Goal: Transaction & Acquisition: Purchase product/service

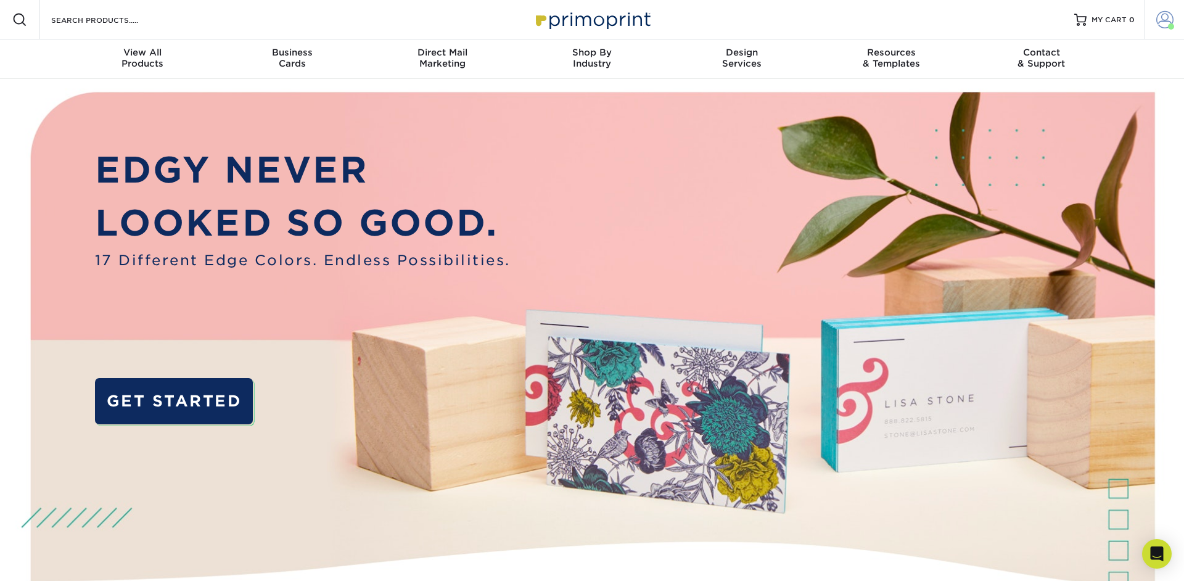
click at [1163, 22] on span at bounding box center [1164, 19] width 17 height 17
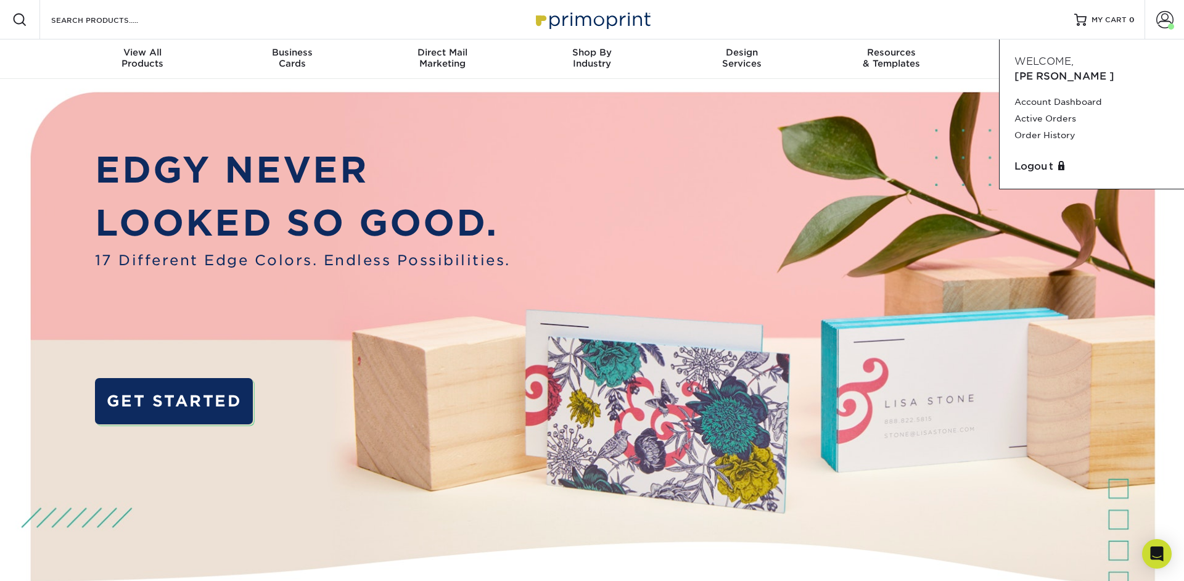
click at [818, 28] on div "Resources Menu Search Products Account Welcome, Debbie Account Dashboard Active…" at bounding box center [592, 19] width 1184 height 39
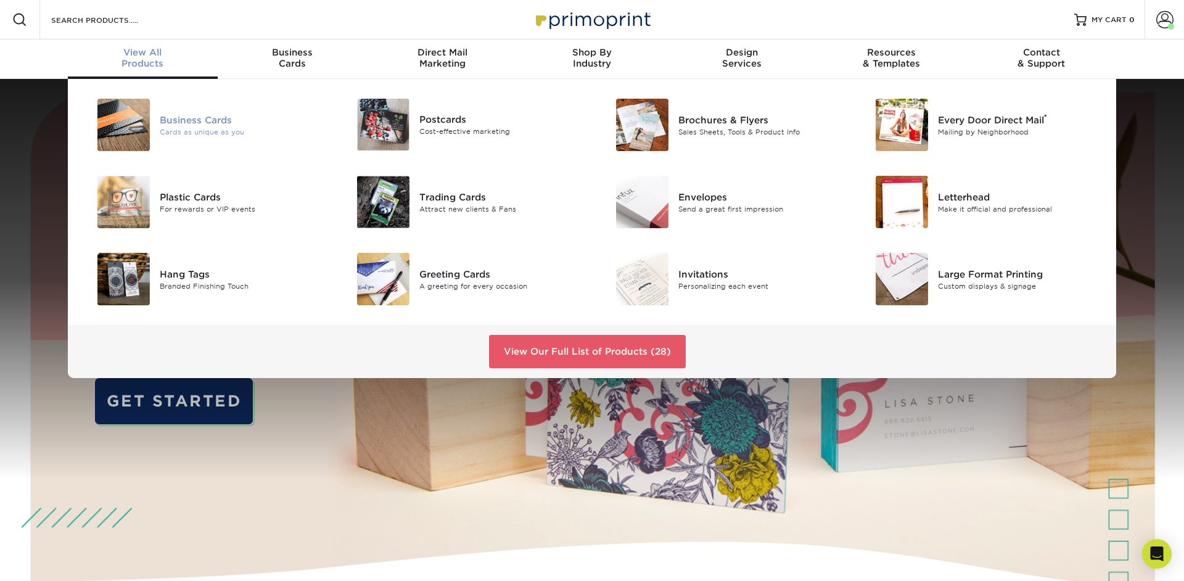
click at [139, 123] on img at bounding box center [123, 125] width 52 height 52
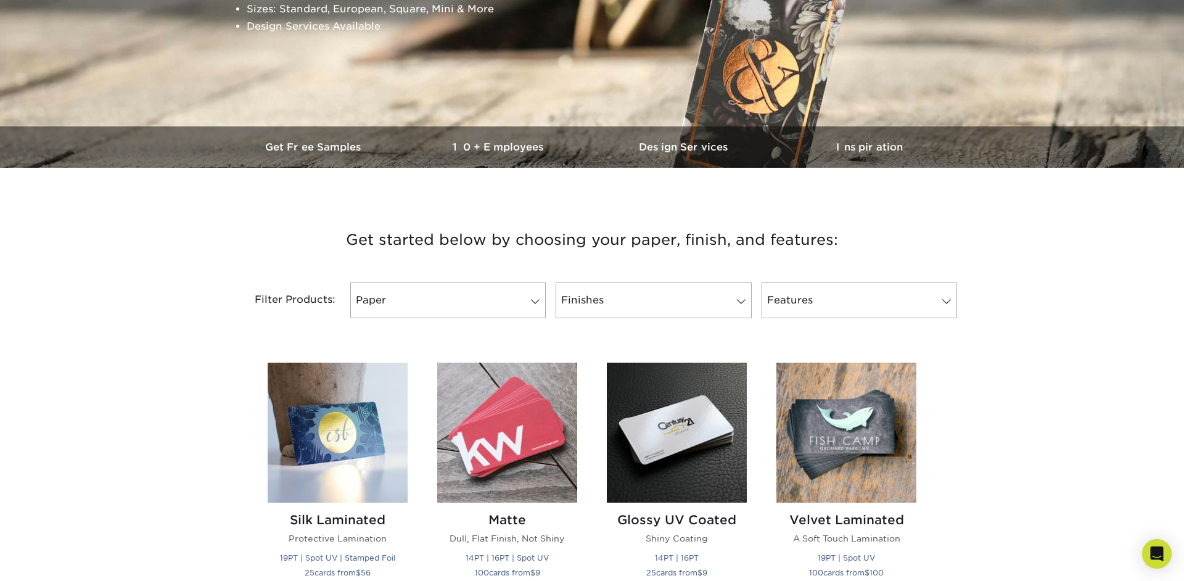
scroll to position [316, 0]
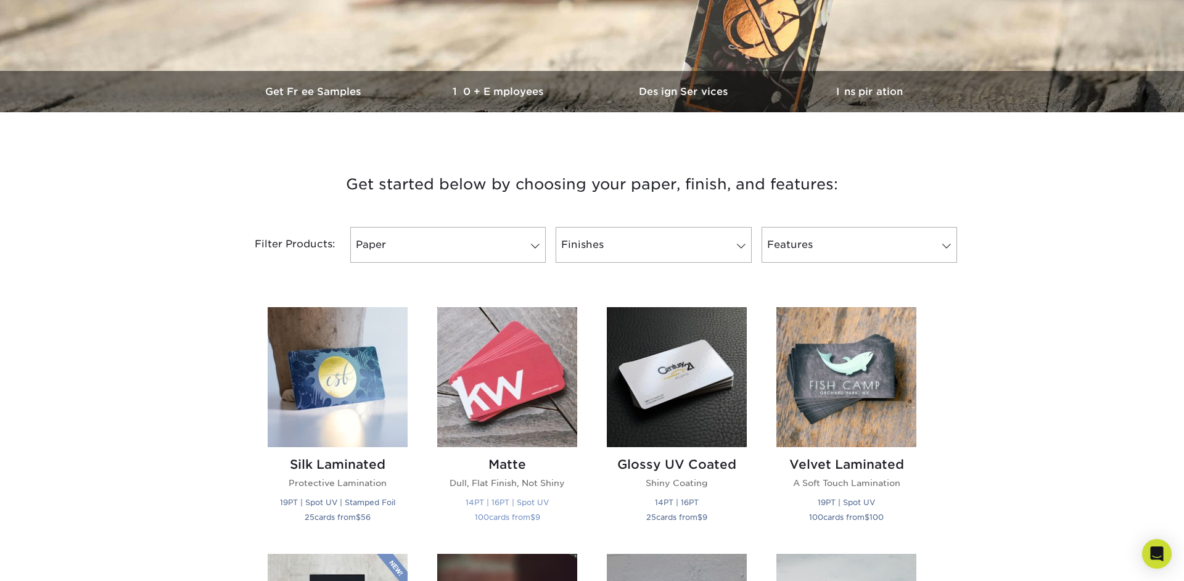
click at [508, 336] on img at bounding box center [507, 377] width 140 height 140
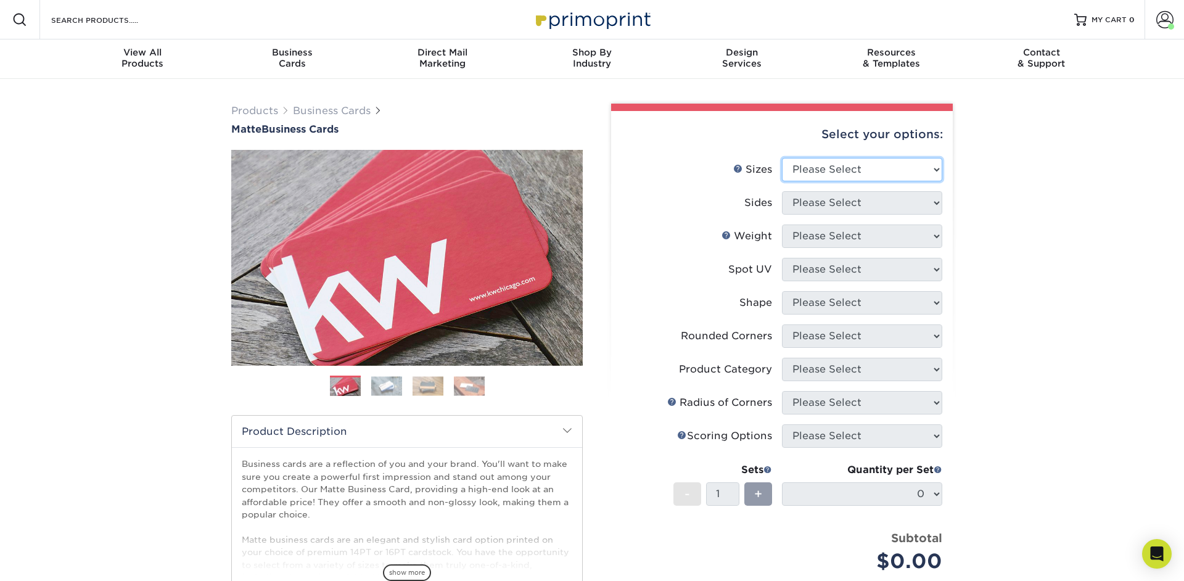
select select "2.00x3.50"
click option "2" x 3.5" - Standard" at bounding box center [0, 0] width 0 height 0
select select "13abbda7-1d64-4f25-8bb2-c179b224825d"
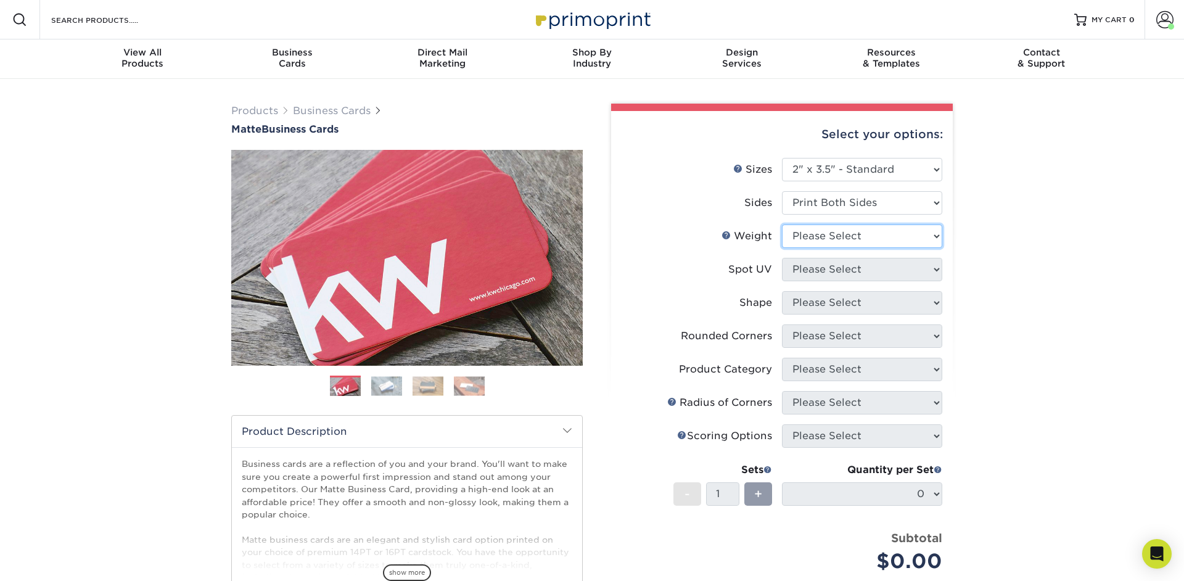
select select "16PT"
select select "3"
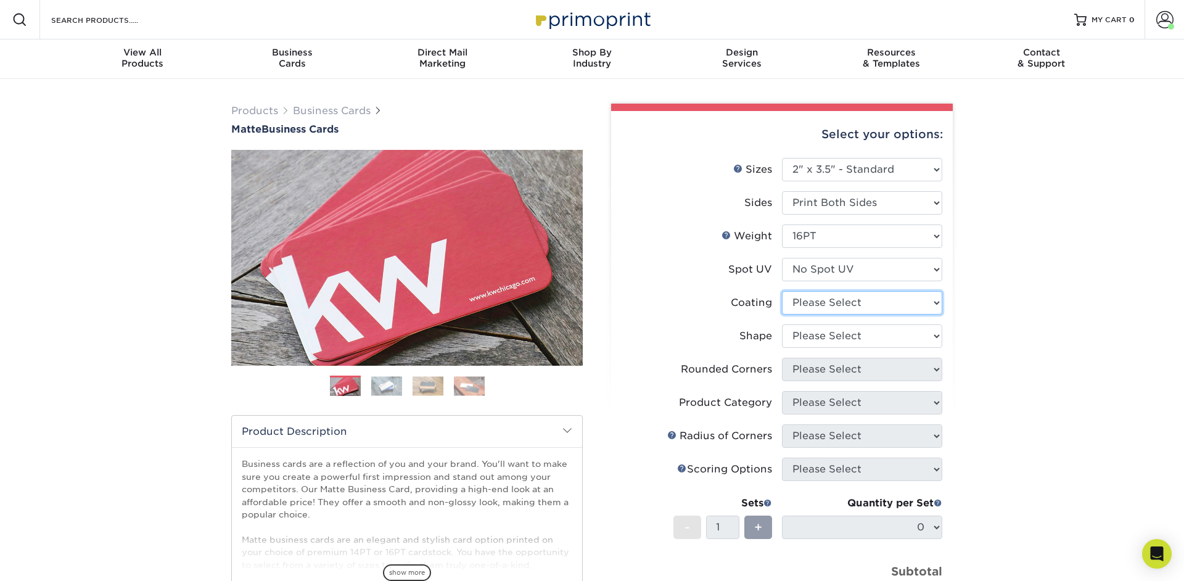
select select "121bb7b5-3b4d-429f-bd8d-bbf80e953313"
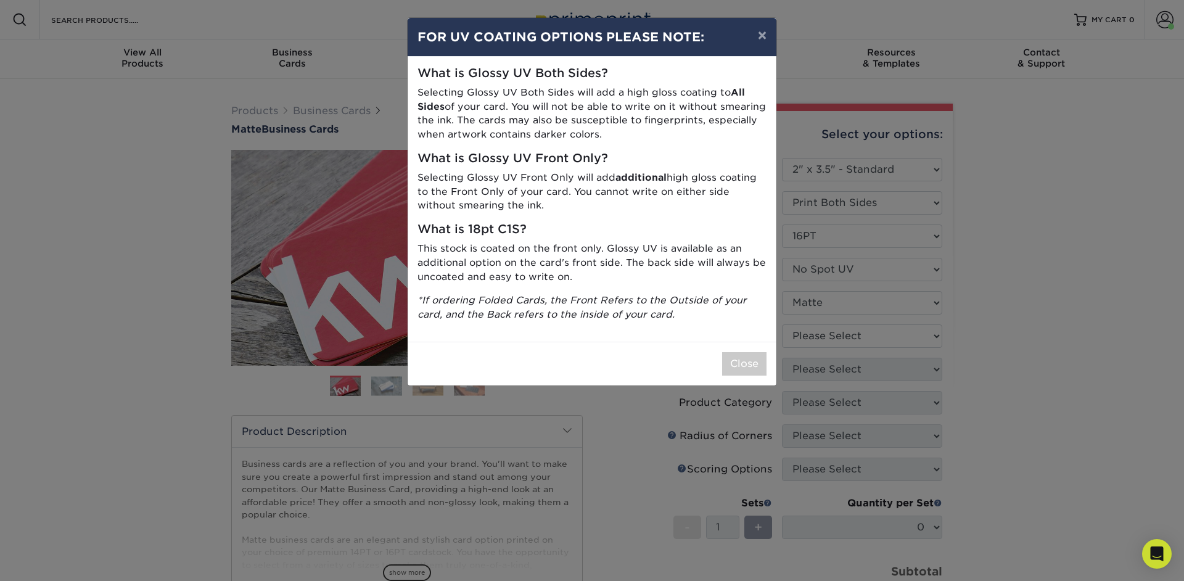
click at [854, 335] on div "× FOR UV COATING OPTIONS PLEASE NOTE: What is Glossy UV Both Sides? Selecting G…" at bounding box center [592, 290] width 1184 height 581
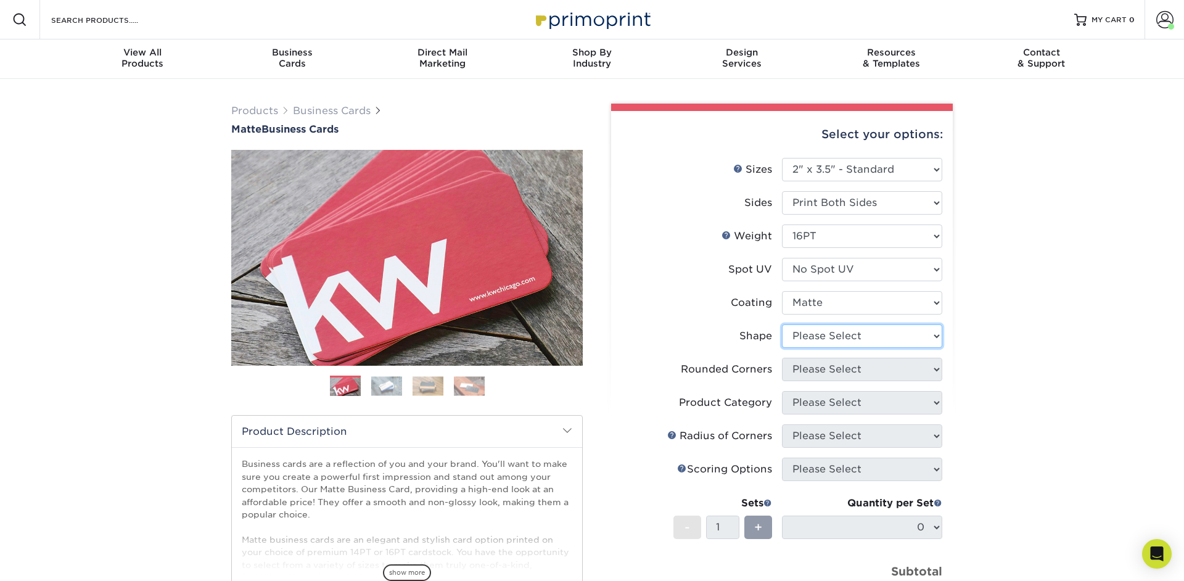
select select "standard"
select select "0"
click option "No" at bounding box center [0, 0] width 0 height 0
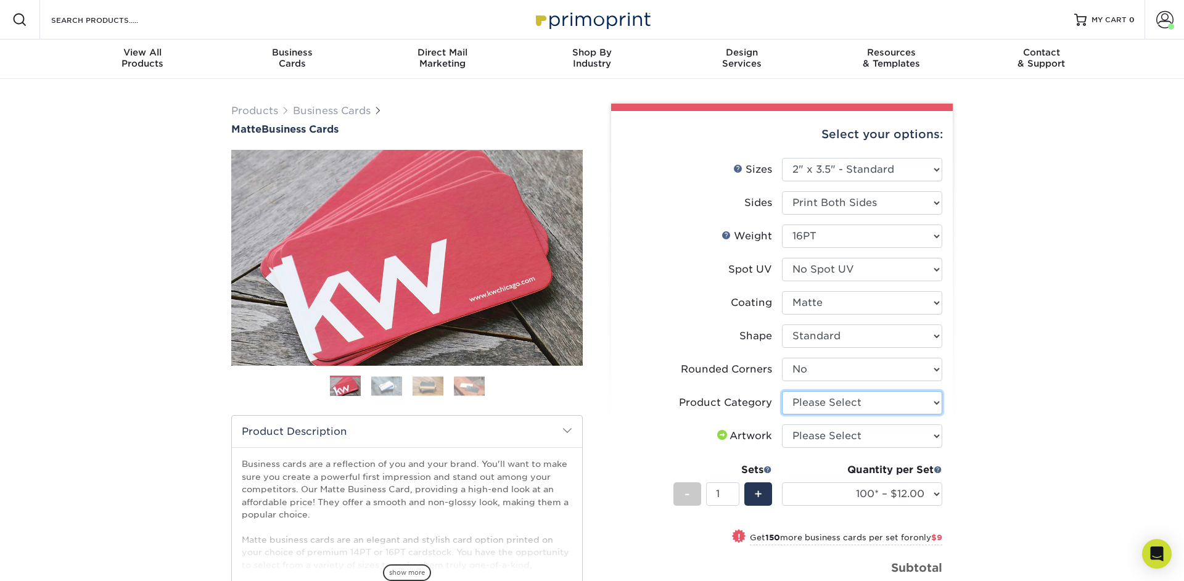
select select "3b5148f1-0588-4f88-a218-97bcfdce65c1"
click option "Business Cards" at bounding box center [0, 0] width 0 height 0
select select "upload"
click option "I will upload files" at bounding box center [0, 0] width 0 height 0
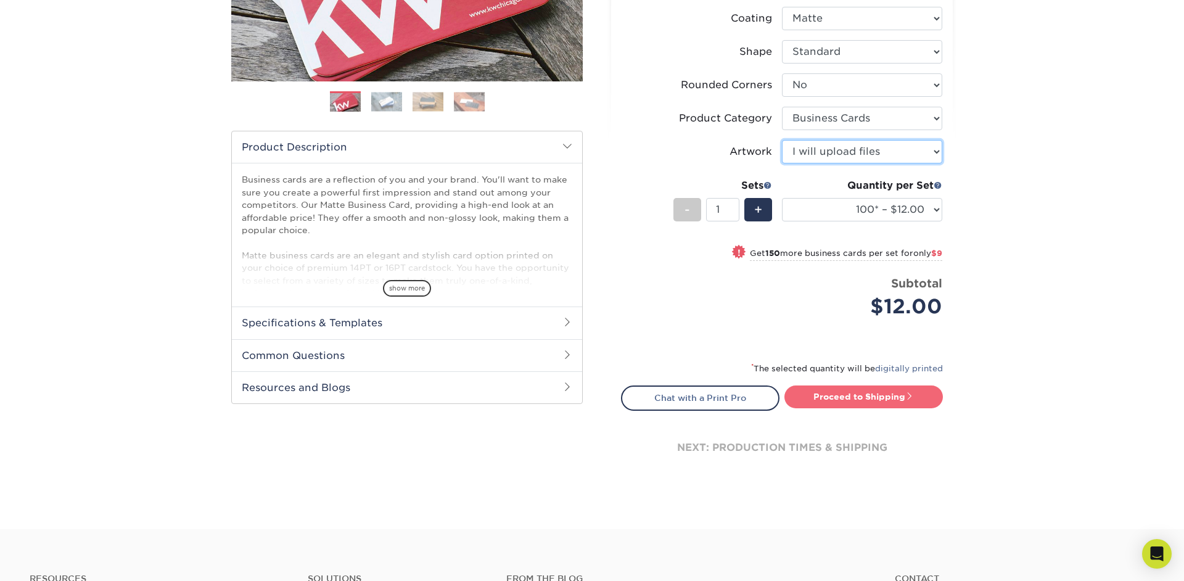
scroll to position [303, 0]
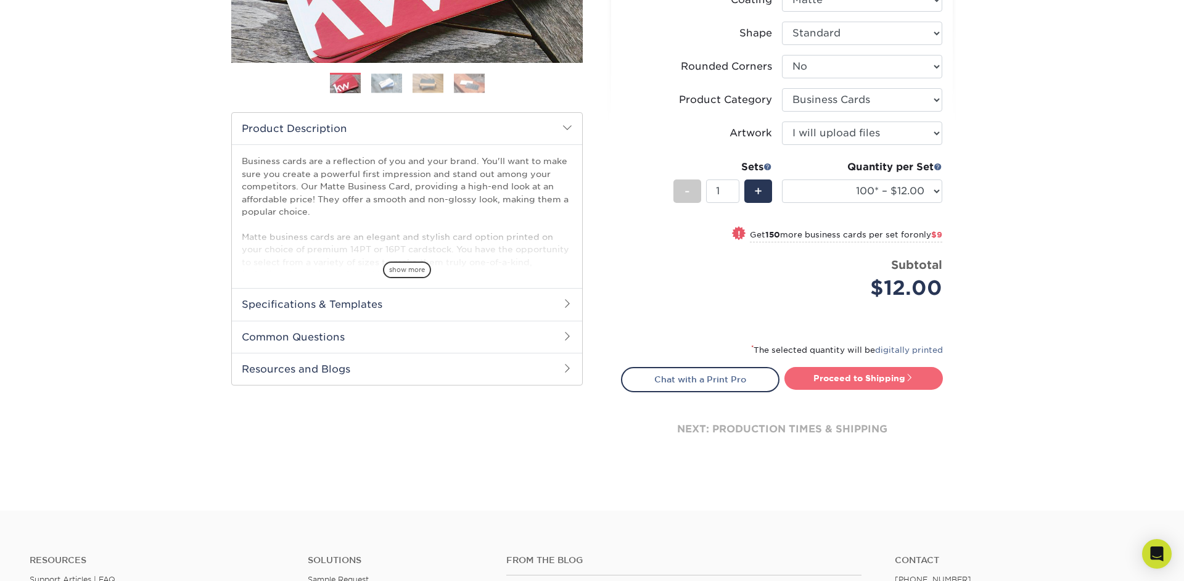
click at [830, 381] on link "Proceed to Shipping" at bounding box center [864, 378] width 159 height 22
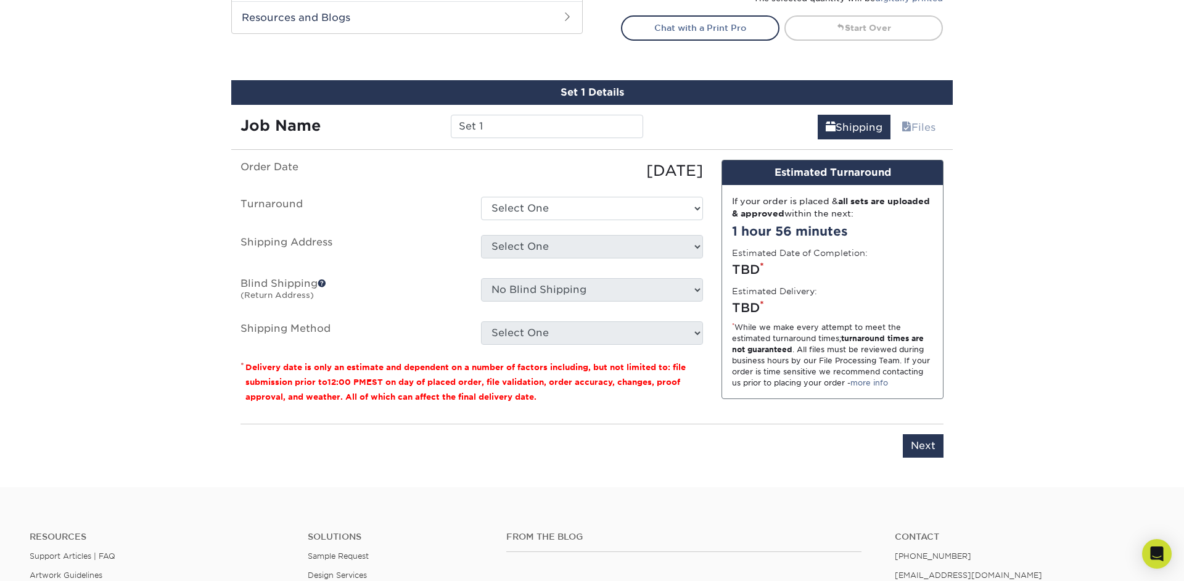
scroll to position [703, 0]
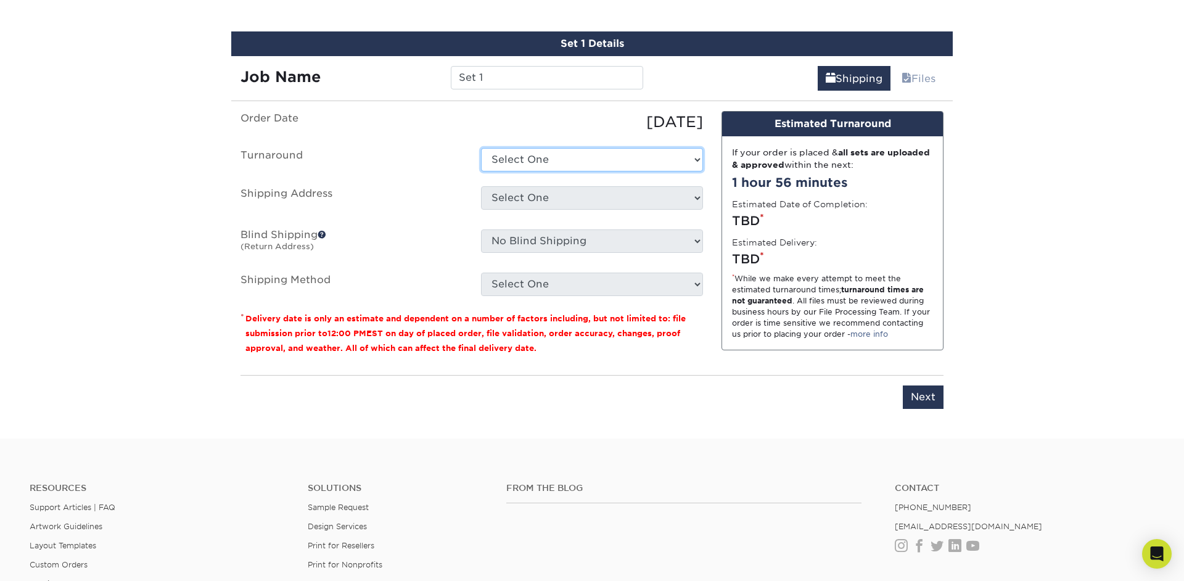
select select "47dbf4b1-3bfd-4687-b793-fcd3ee179f06"
click option "2-4 Business Days" at bounding box center [0, 0] width 0 height 0
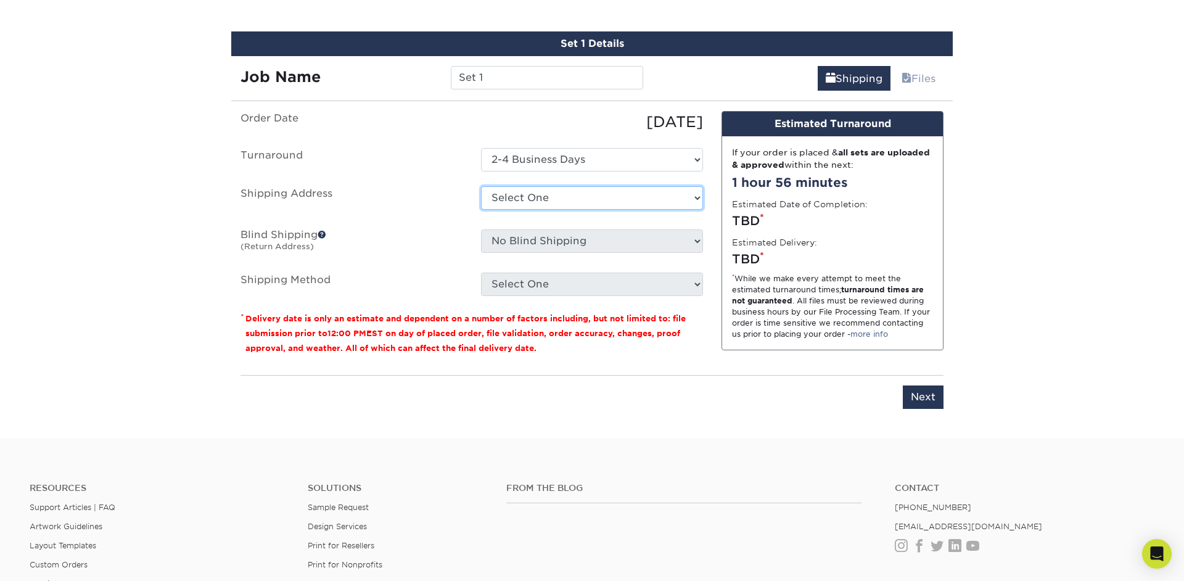
select select "272155"
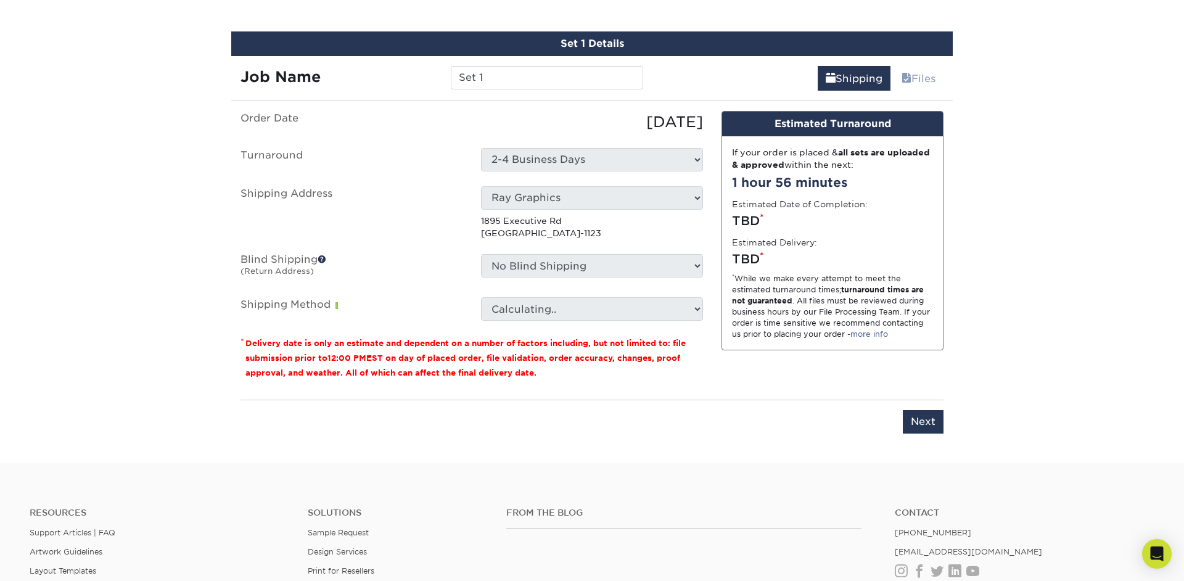
scroll to position [704, 0]
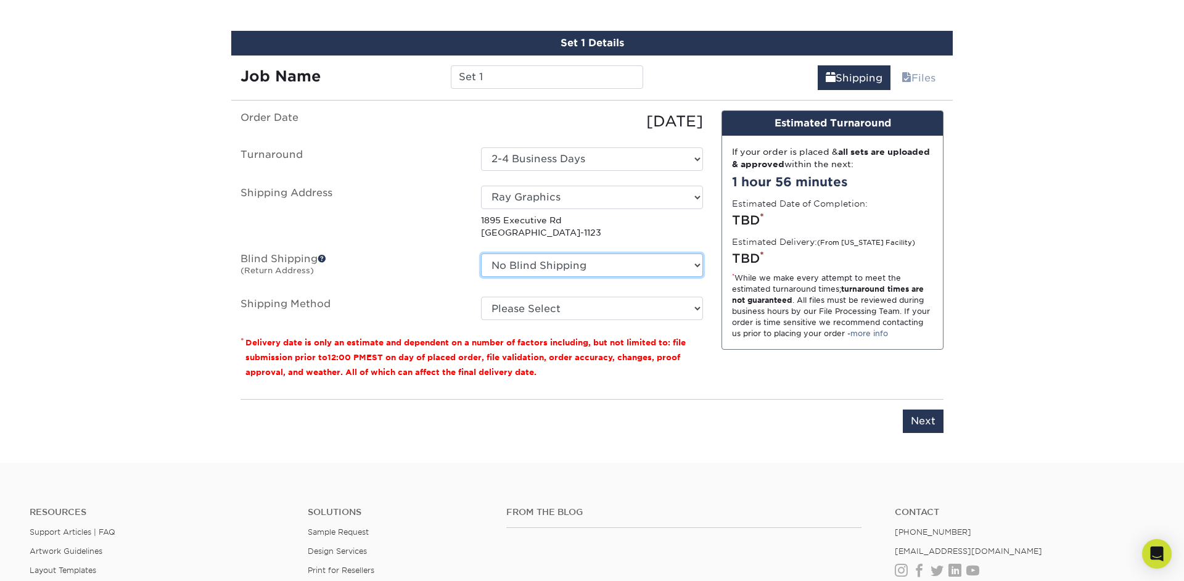
select select "272155"
click option "Ray Graphics" at bounding box center [0, 0] width 0 height 0
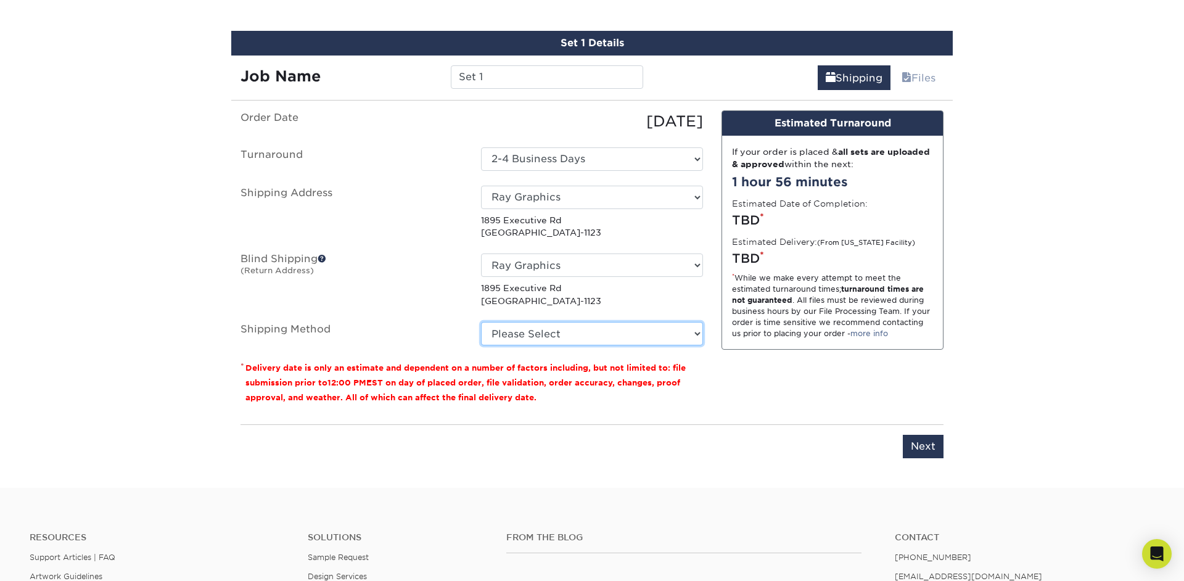
select select "03"
click option "Ground Shipping (+$7.84)" at bounding box center [0, 0] width 0 height 0
click at [918, 447] on input "Next" at bounding box center [923, 446] width 41 height 23
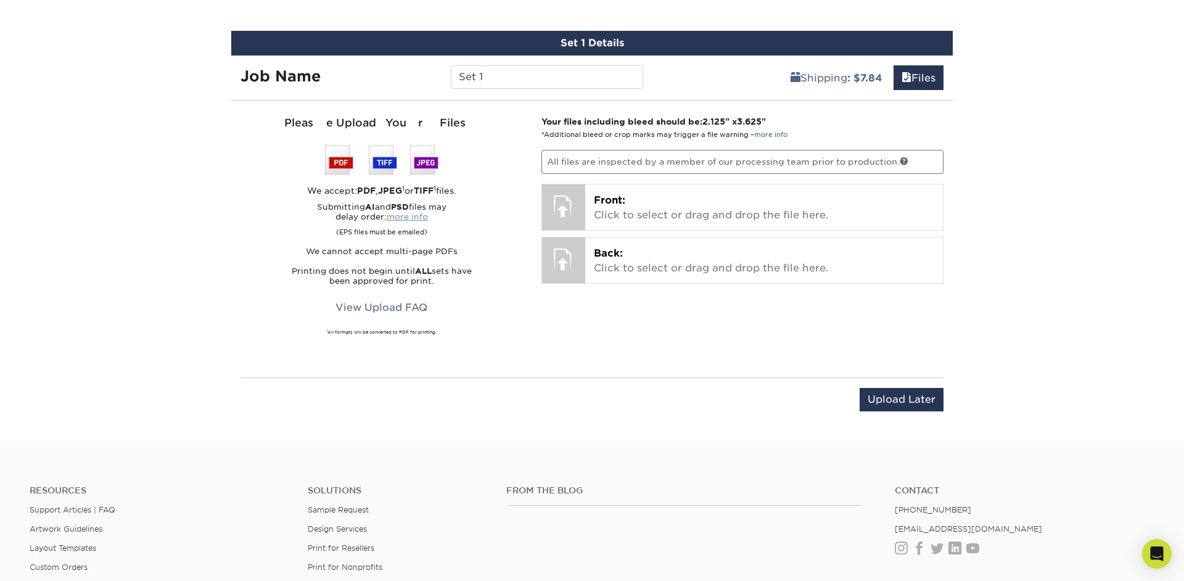
click at [418, 218] on link "more info" at bounding box center [407, 216] width 41 height 9
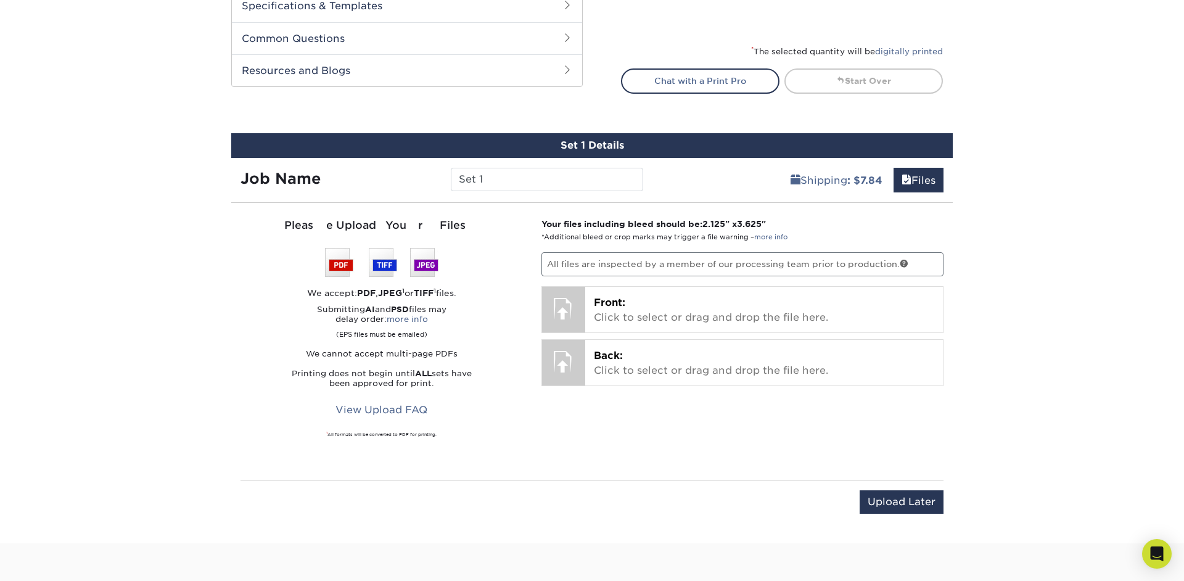
scroll to position [606, 0]
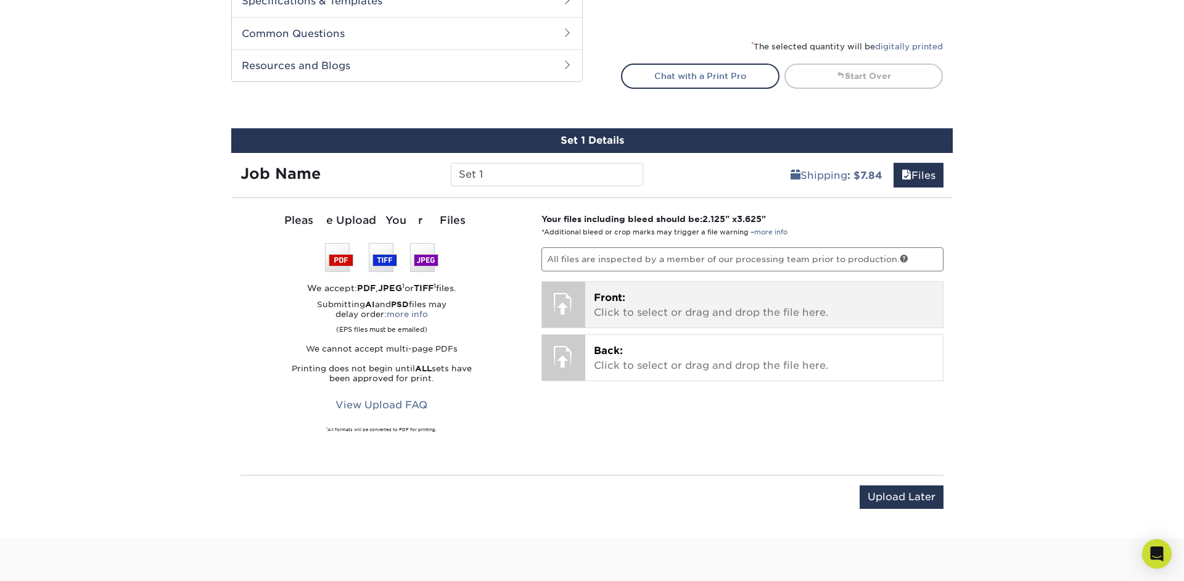
click at [595, 307] on p "Front: Click to select or drag and drop the file here." at bounding box center [764, 305] width 341 height 30
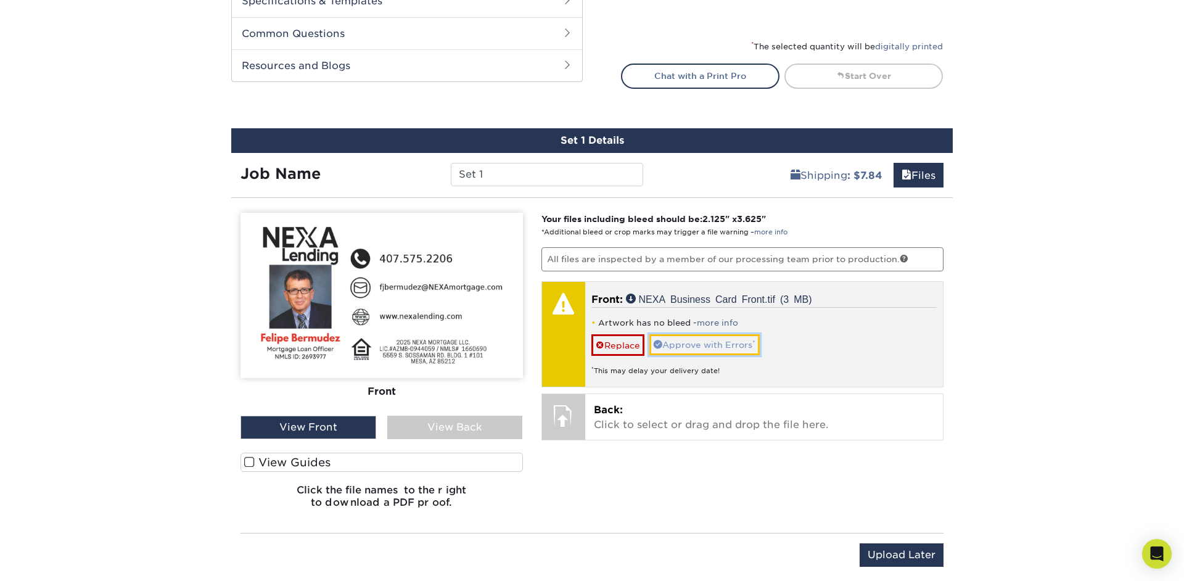
click at [704, 347] on link "Approve with Errors *" at bounding box center [704, 344] width 110 height 21
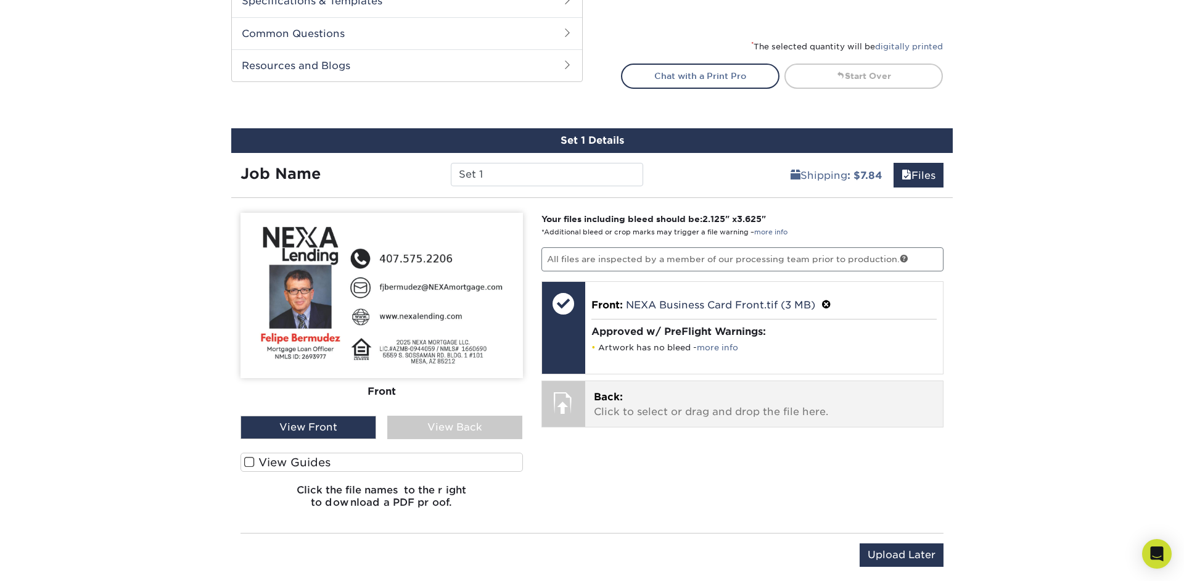
click at [671, 396] on p "Back: Click to select or drag and drop the file here." at bounding box center [764, 405] width 341 height 30
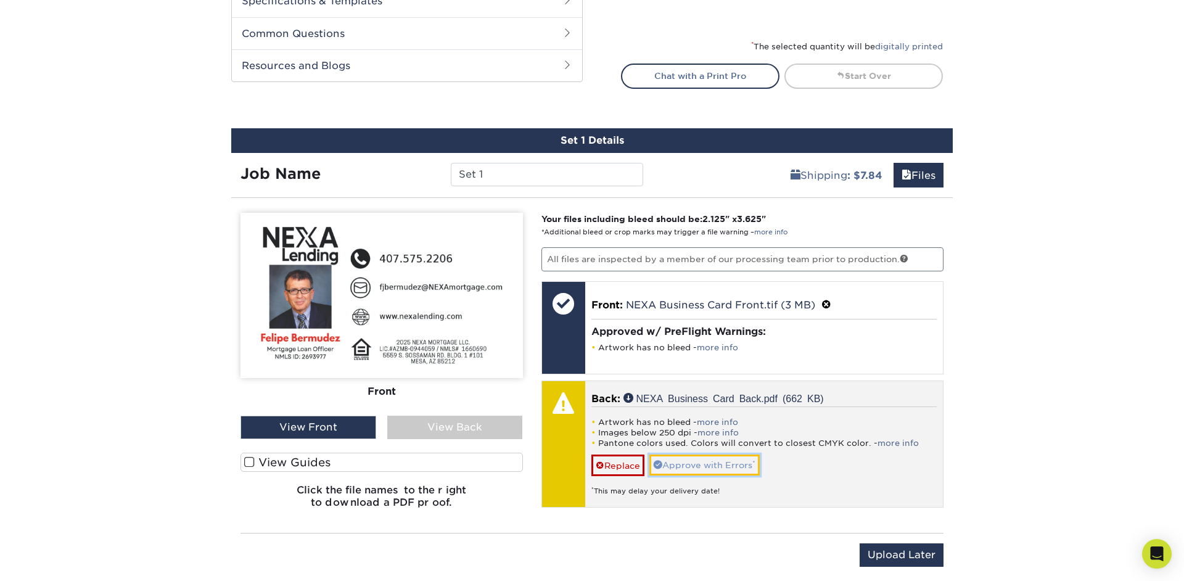
click at [715, 468] on link "Approve with Errors *" at bounding box center [704, 465] width 110 height 21
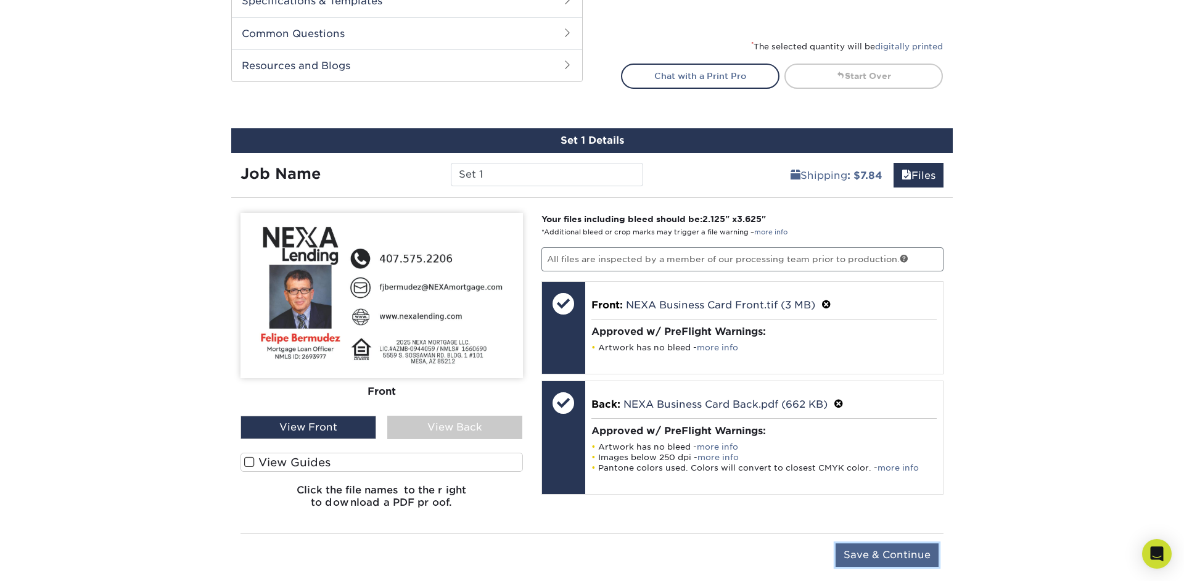
click at [870, 554] on input "Save & Continue" at bounding box center [887, 554] width 103 height 23
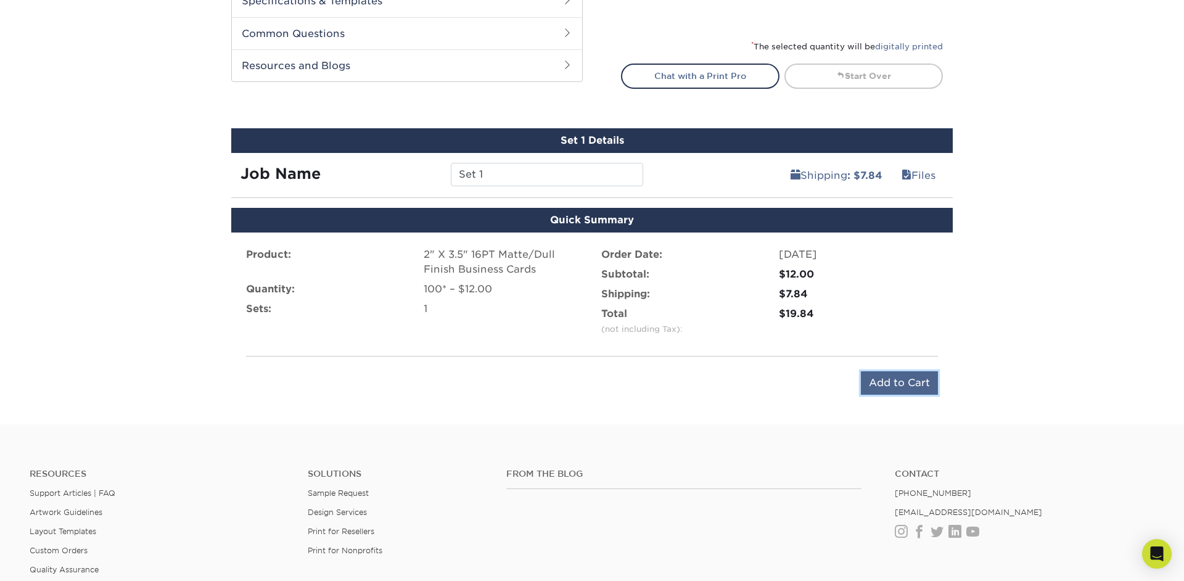
click at [912, 383] on input "Add to Cart" at bounding box center [899, 382] width 77 height 23
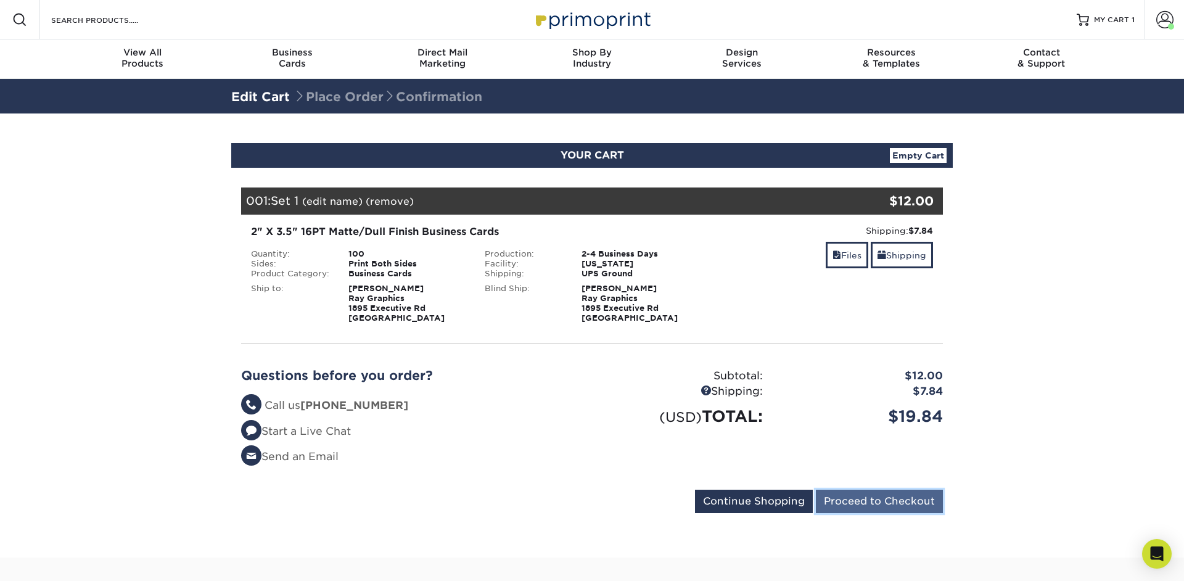
click at [885, 501] on input "Proceed to Checkout" at bounding box center [879, 501] width 127 height 23
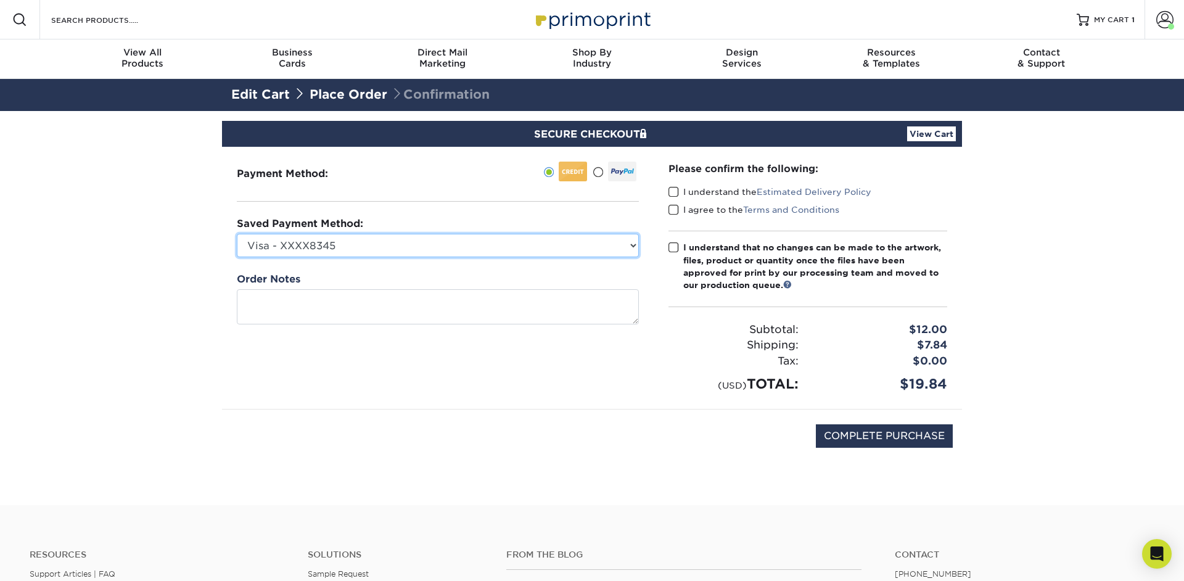
select select "75612"
click option "Visa - XXXX4820" at bounding box center [0, 0] width 0 height 0
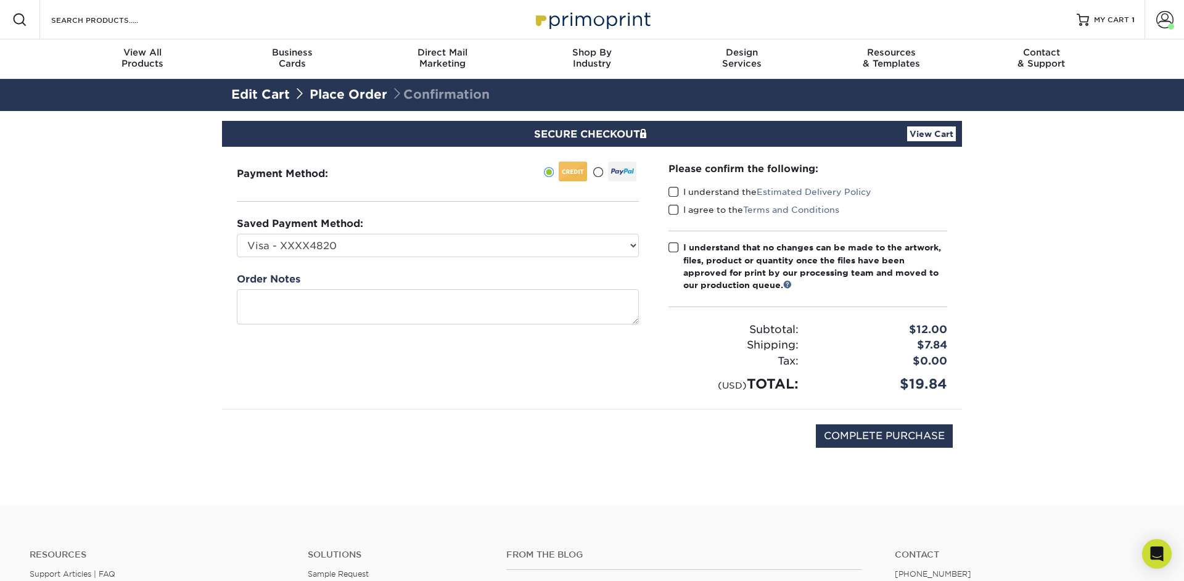
click at [706, 192] on label "I understand the Estimated Delivery Policy" at bounding box center [770, 192] width 203 height 12
click at [0, 0] on input "I understand the Estimated Delivery Policy" at bounding box center [0, 0] width 0 height 0
click at [700, 212] on label "I agree to the Terms and Conditions" at bounding box center [754, 210] width 171 height 12
click at [0, 0] on input "I agree to the Terms and Conditions" at bounding box center [0, 0] width 0 height 0
click at [702, 252] on div "I understand that no changes can be made to the artwork, files, product or quan…" at bounding box center [815, 266] width 264 height 51
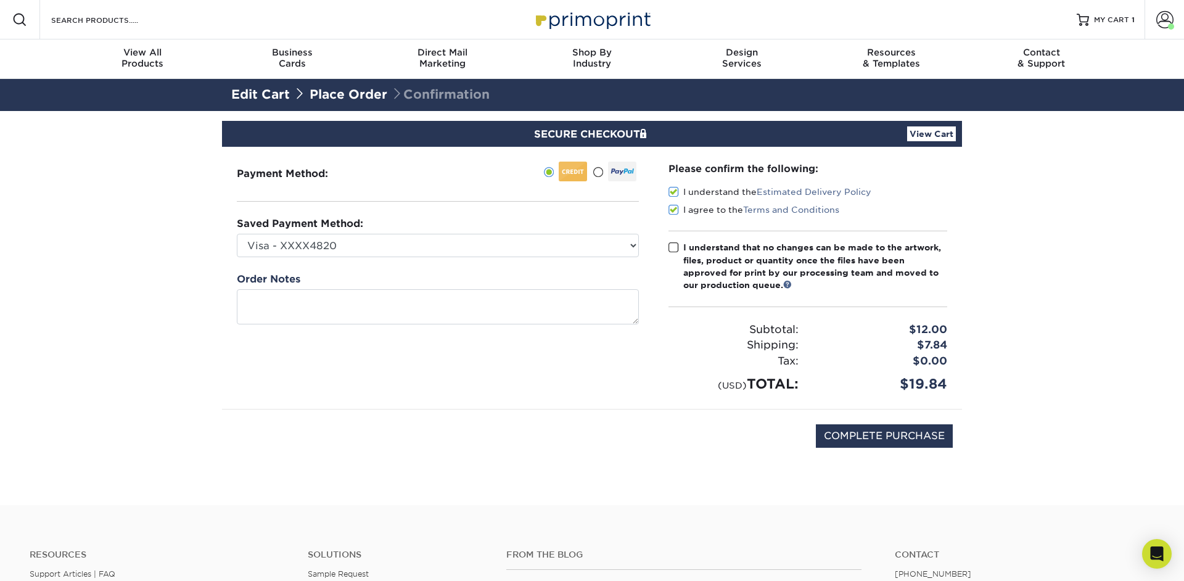
click at [0, 0] on input "I understand that no changes can be made to the artwork, files, product or quan…" at bounding box center [0, 0] width 0 height 0
click at [868, 436] on input "COMPLETE PURCHASE" at bounding box center [884, 435] width 137 height 23
type input "PROCESSING, PLEASE WAIT..."
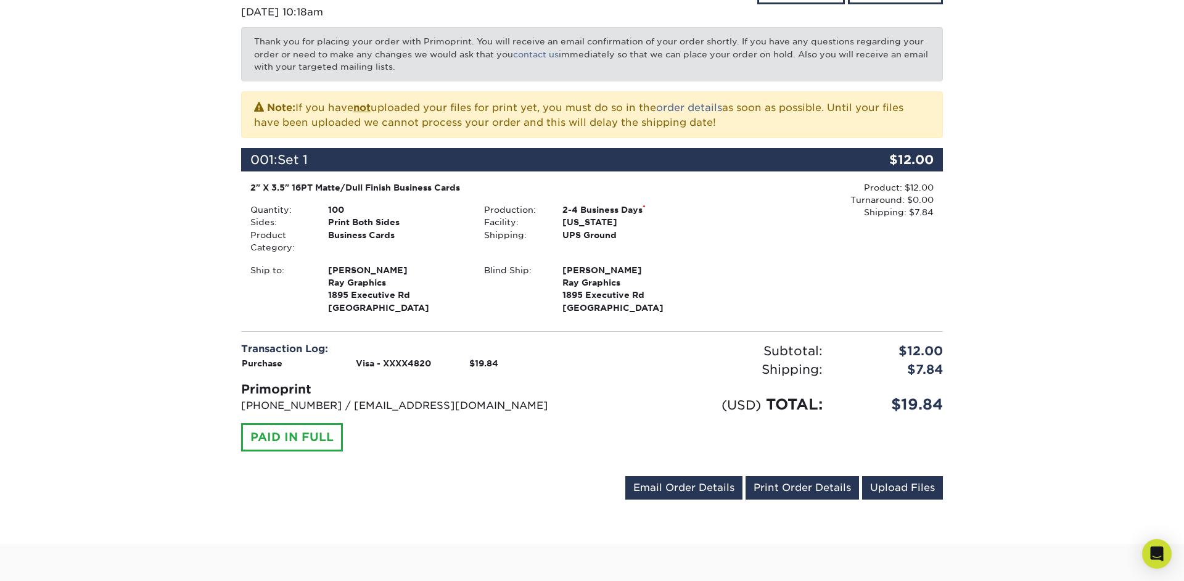
scroll to position [199, 0]
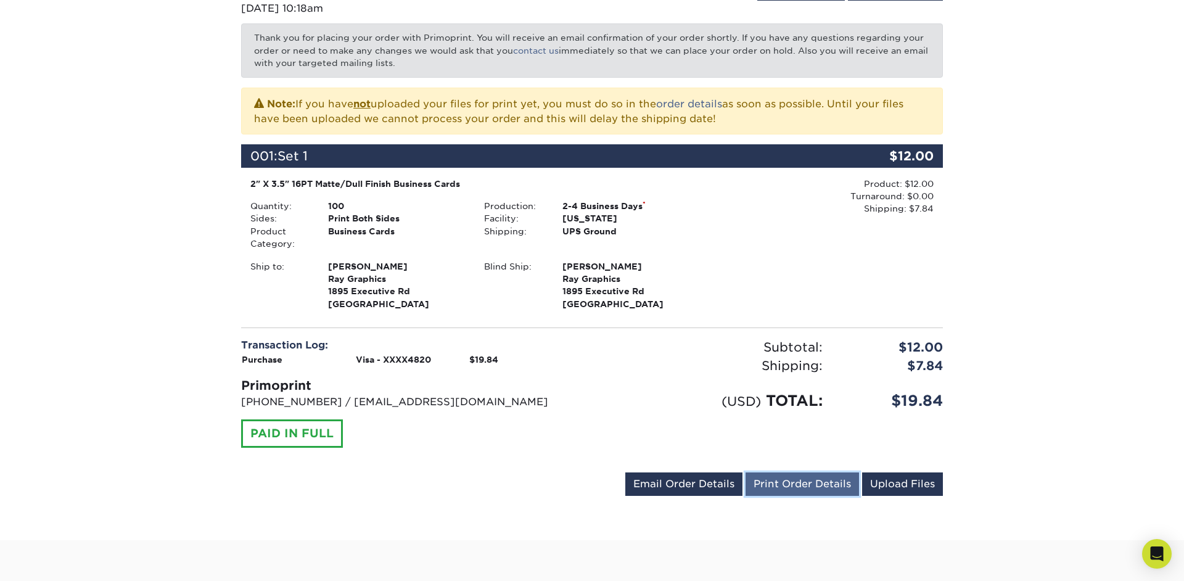
click at [796, 484] on link "Print Order Details" at bounding box center [802, 483] width 113 height 23
click at [667, 282] on span "Ray Graphics" at bounding box center [631, 279] width 138 height 12
